Goal: Information Seeking & Learning: Learn about a topic

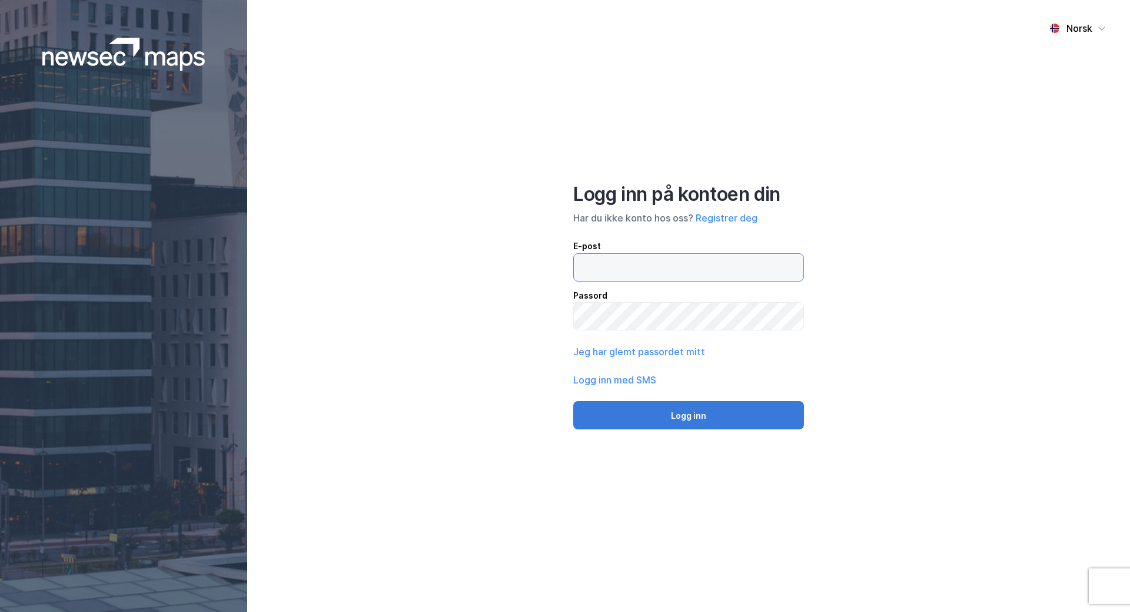
type input "[PERSON_NAME][EMAIL_ADDRESS][DOMAIN_NAME]"
click at [699, 415] on button "Logg inn" at bounding box center [688, 415] width 231 height 28
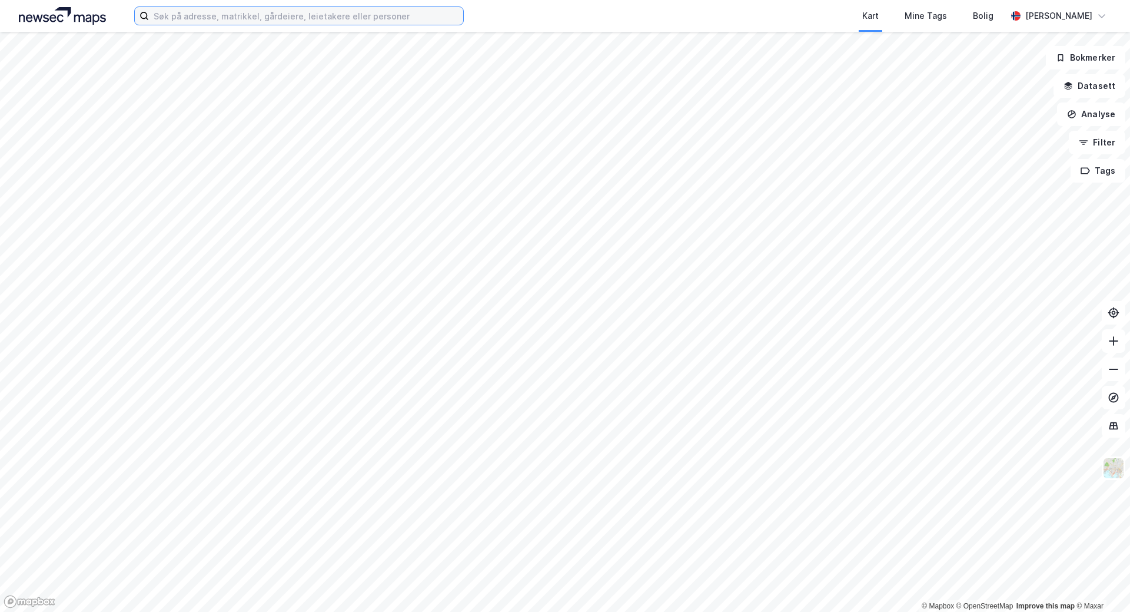
click at [163, 20] on input at bounding box center [306, 16] width 314 height 18
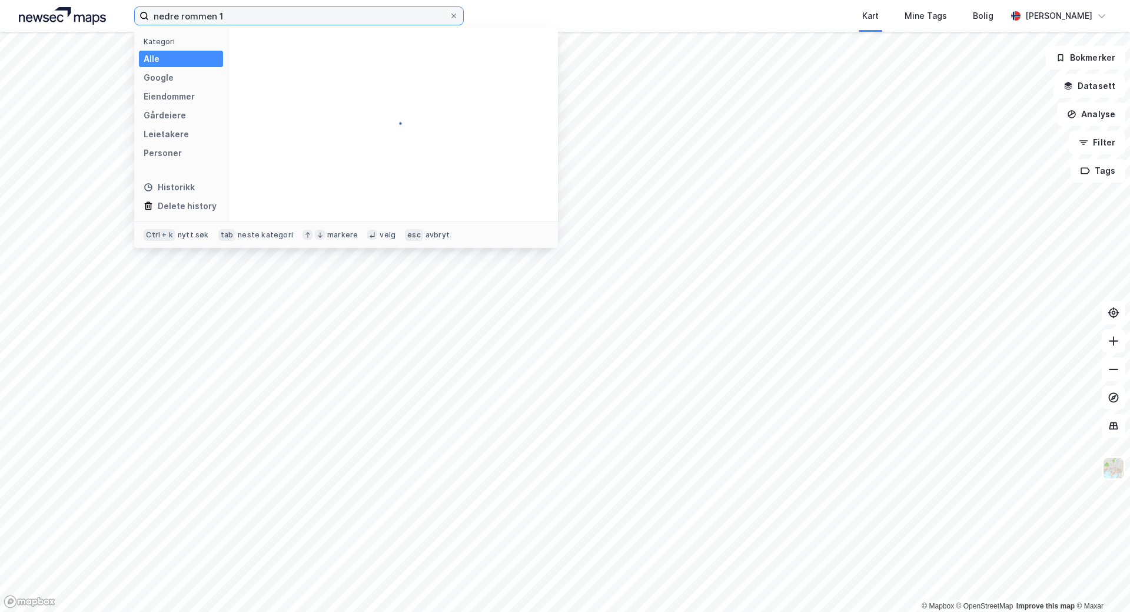
type input "nedre rommen 1"
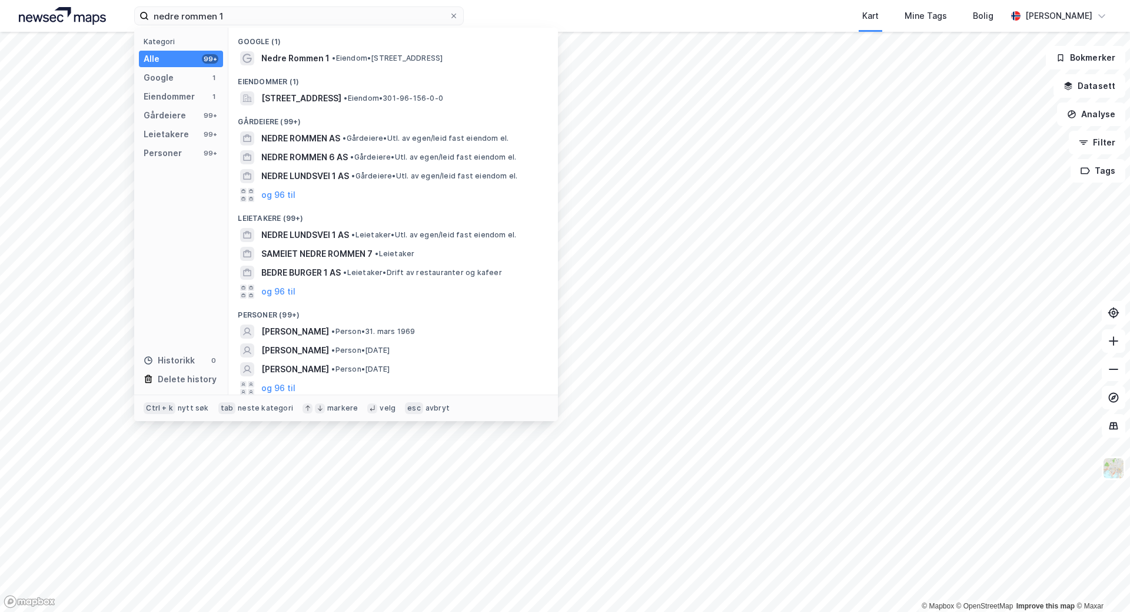
drag, startPoint x: 308, startPoint y: 60, endPoint x: 323, endPoint y: 74, distance: 20.0
click at [323, 74] on div "Google (1) Nedre Rommen 1 • Eiendom • [STREET_ADDRESS] Eiendommer (1) [STREET_A…" at bounding box center [393, 211] width 330 height 367
click at [291, 99] on span "[STREET_ADDRESS]" at bounding box center [301, 98] width 80 height 14
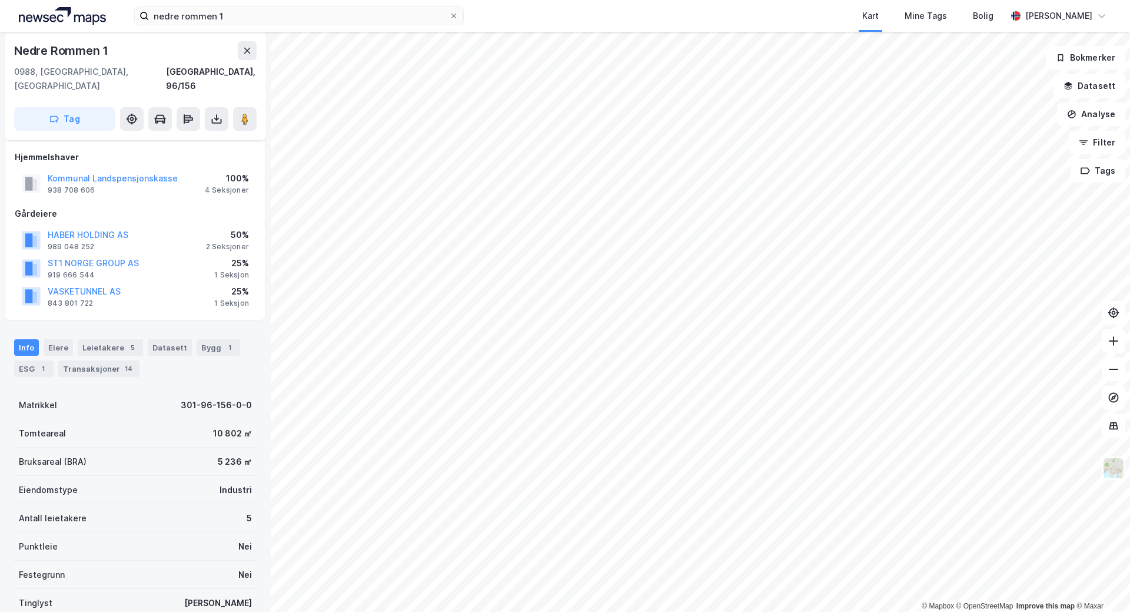
scroll to position [118, 0]
click at [0, 0] on button "Kommunal Landspensjonskasse" at bounding box center [0, 0] width 0 height 0
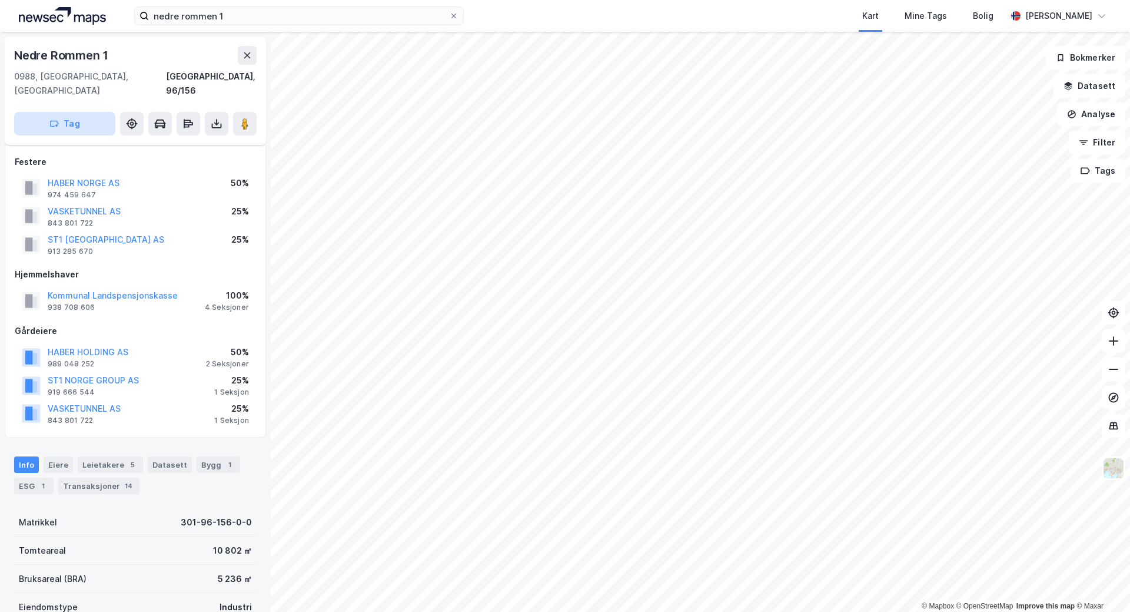
scroll to position [118, 0]
